Goal: Task Accomplishment & Management: Manage account settings

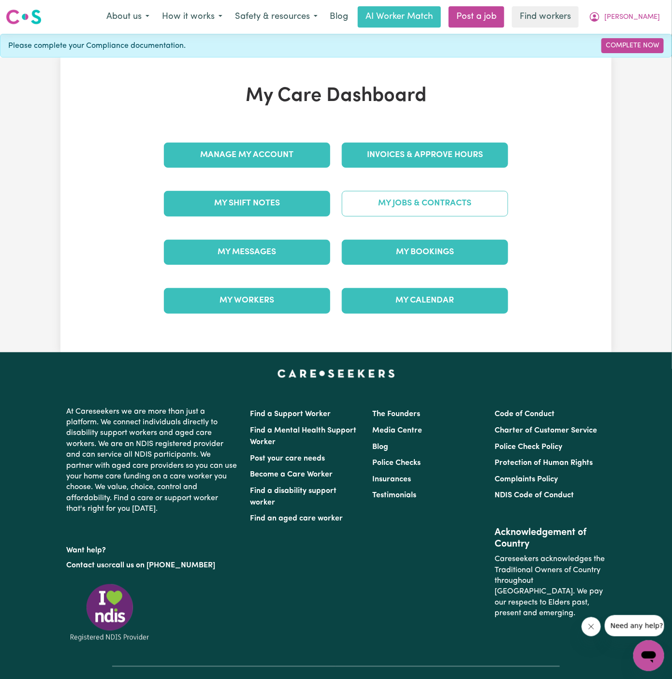
click at [411, 199] on link "My Jobs & Contracts" at bounding box center [425, 203] width 166 height 25
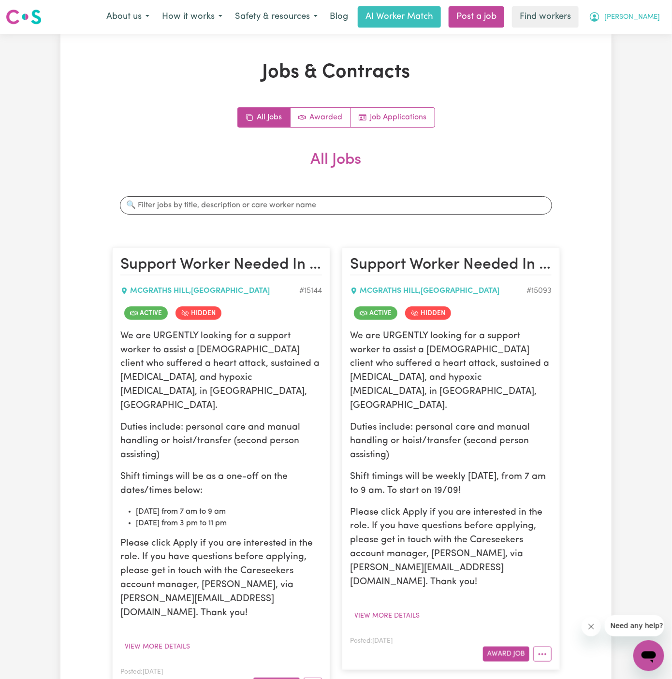
click at [646, 18] on span "[PERSON_NAME]" at bounding box center [632, 17] width 56 height 11
click at [643, 29] on link "My Dashboard" at bounding box center [627, 38] width 76 height 18
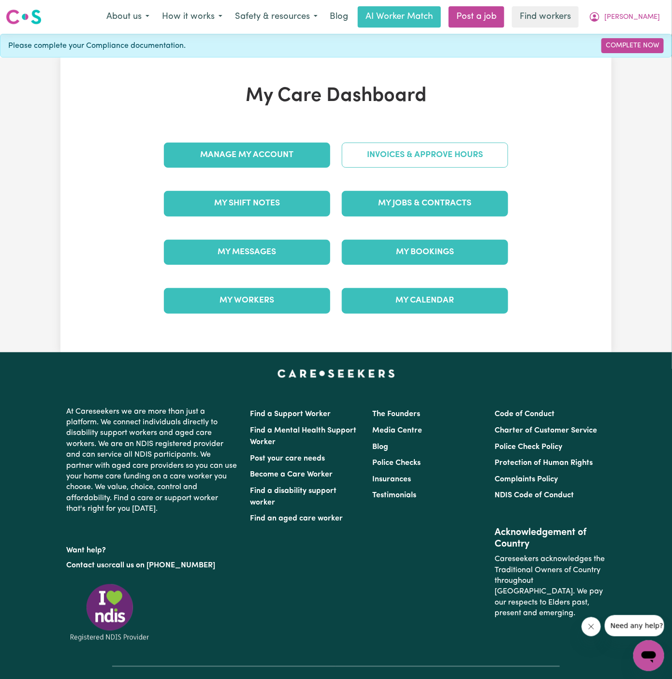
click at [439, 152] on link "Invoices & Approve Hours" at bounding box center [425, 155] width 166 height 25
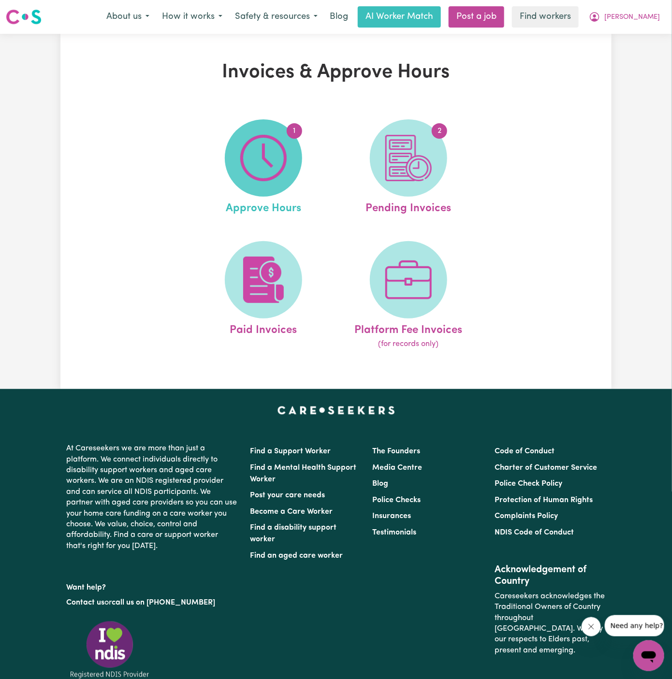
click at [256, 164] on img at bounding box center [263, 158] width 46 height 46
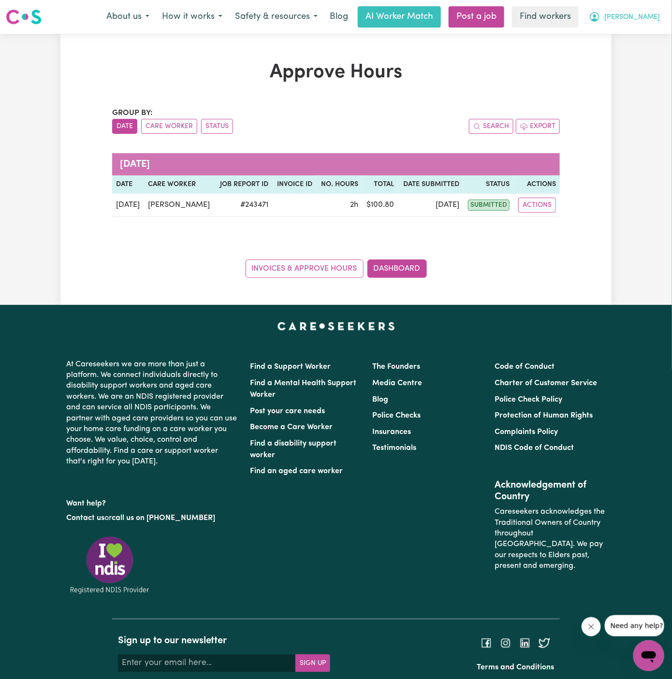
click at [659, 15] on span "[PERSON_NAME]" at bounding box center [632, 17] width 56 height 11
click at [646, 40] on link "My Dashboard" at bounding box center [627, 38] width 76 height 18
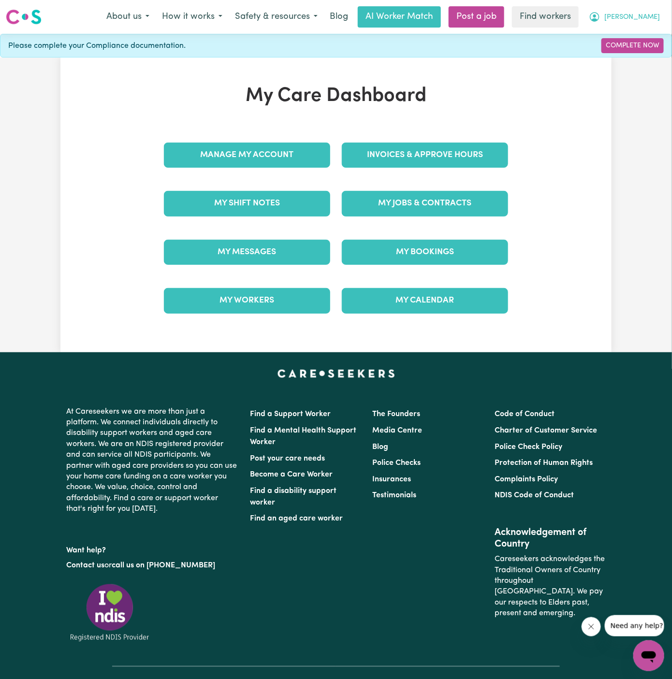
click at [648, 14] on span "[PERSON_NAME]" at bounding box center [632, 17] width 56 height 11
click at [642, 56] on link "Logout" at bounding box center [627, 55] width 76 height 18
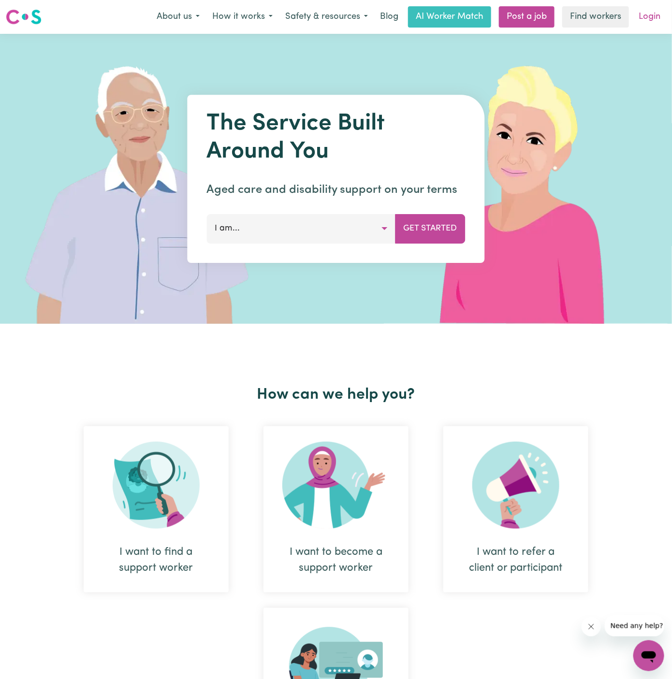
click at [644, 17] on link "Login" at bounding box center [648, 16] width 33 height 21
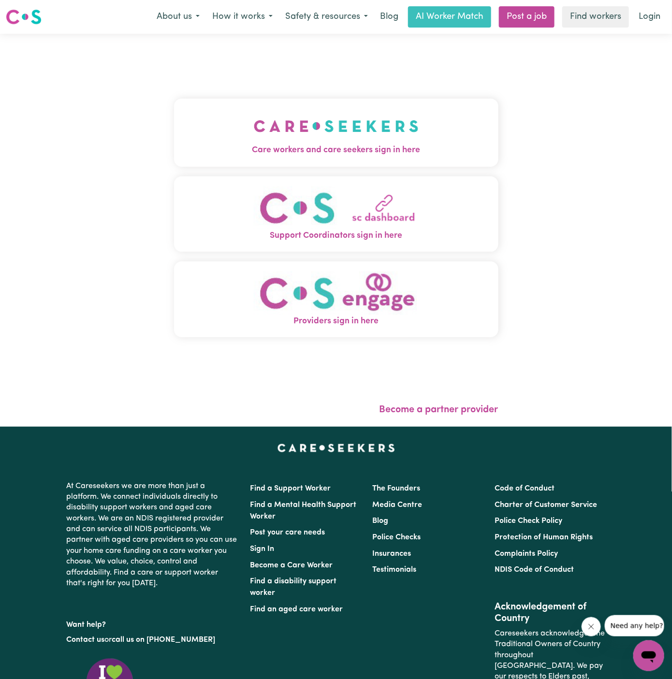
click at [274, 130] on img "Care workers and care seekers sign in here" at bounding box center [336, 126] width 165 height 36
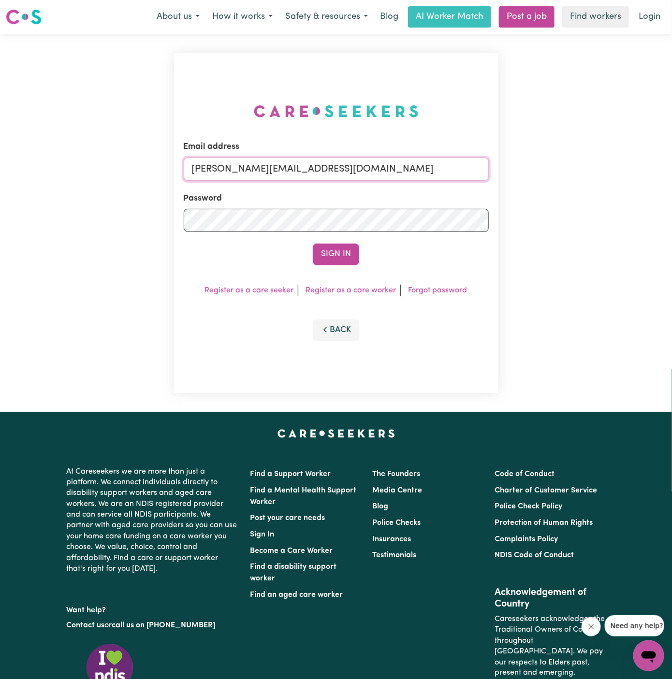
click at [366, 170] on input "[PERSON_NAME][EMAIL_ADDRESS][DOMAIN_NAME]" at bounding box center [336, 168] width 305 height 23
drag, startPoint x: 240, startPoint y: 167, endPoint x: 729, endPoint y: 153, distance: 488.7
click at [671, 153] on html "Menu About us How it works Safety & resources Blog AI Worker Match Post a job F…" at bounding box center [336, 414] width 672 height 828
click at [313, 160] on input "[EMAIL_ADDRESS][DOMAIN_NAME]" at bounding box center [336, 168] width 305 height 23
drag, startPoint x: 240, startPoint y: 171, endPoint x: 546, endPoint y: 160, distance: 306.5
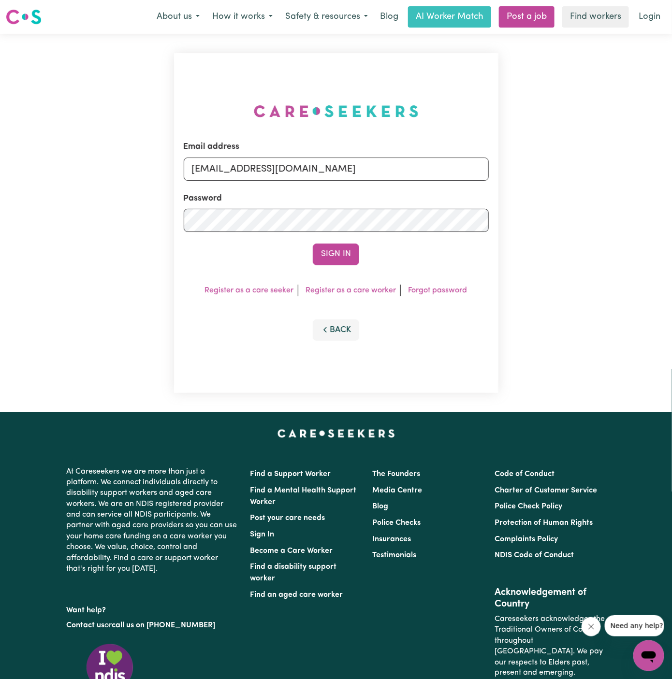
click at [546, 160] on div "Email address [EMAIL_ADDRESS][DOMAIN_NAME] Password Sign In Register as a care …" at bounding box center [336, 223] width 672 height 378
click at [497, 175] on div "Email address [EMAIL_ADDRESS][DOMAIN_NAME] Password Sign In Register as a care …" at bounding box center [336, 223] width 324 height 340
drag, startPoint x: 239, startPoint y: 170, endPoint x: 554, endPoint y: 165, distance: 315.0
click at [554, 165] on div "Email address [EMAIL_ADDRESS][DOMAIN_NAME] Password Sign In Register as a care …" at bounding box center [336, 223] width 672 height 378
paste input "ClientRydePCS@careseekers.com.a"
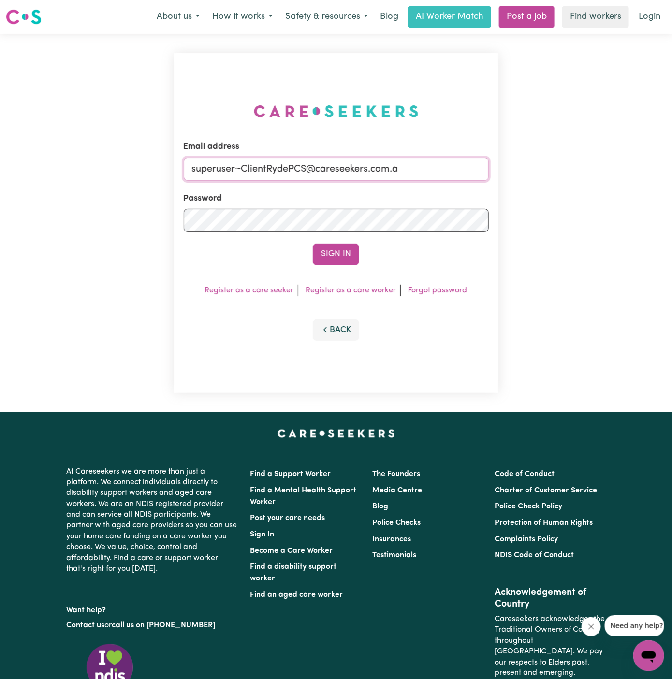
click at [313, 243] on button "Sign In" at bounding box center [336, 253] width 46 height 21
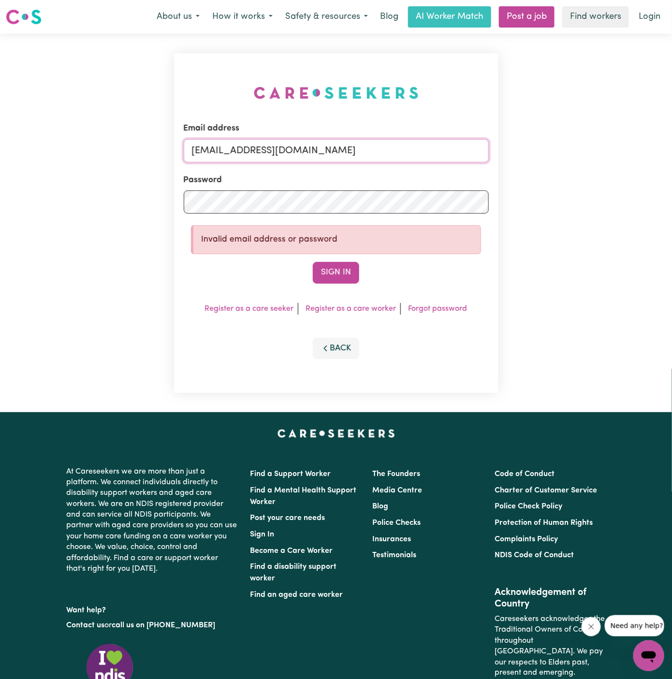
type input "[EMAIL_ADDRESS][DOMAIN_NAME]"
click at [313, 262] on button "Sign In" at bounding box center [336, 272] width 46 height 21
